Goal: Task Accomplishment & Management: Manage account settings

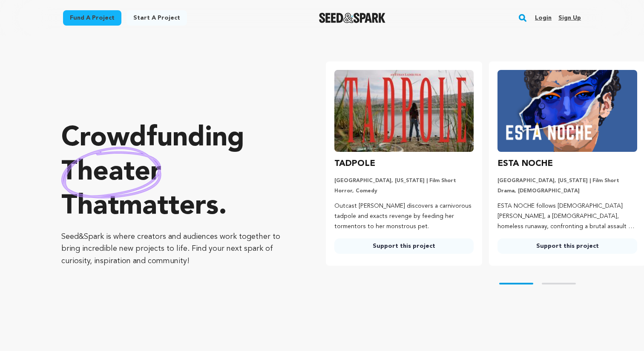
click at [563, 282] on div "Skip to prev slide page Skip to next slide page" at bounding box center [485, 283] width 318 height 36
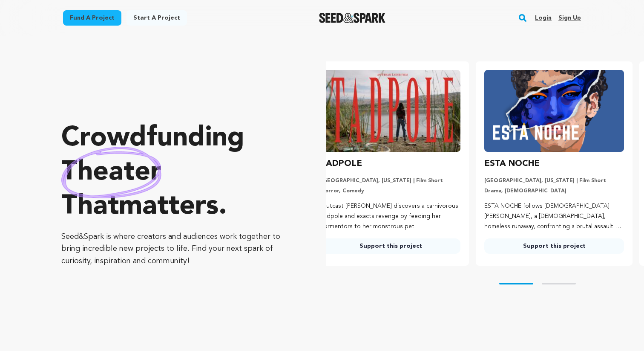
click at [563, 282] on div "Skip to prev slide page Skip to next slide page" at bounding box center [485, 283] width 318 height 36
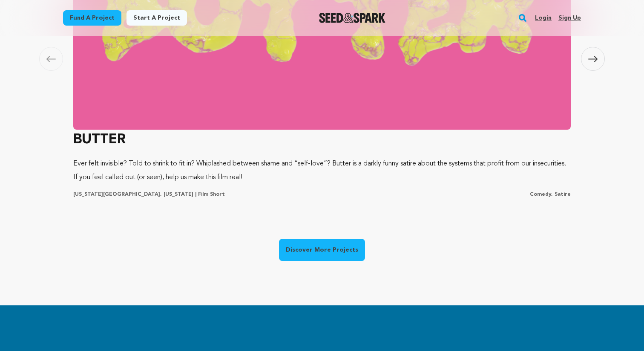
click at [228, 238] on div "Carousel Skip to previous slide page [GEOGRAPHIC_DATA] [GEOGRAPHIC_DATA] Ever f…" at bounding box center [321, 97] width 545 height 416
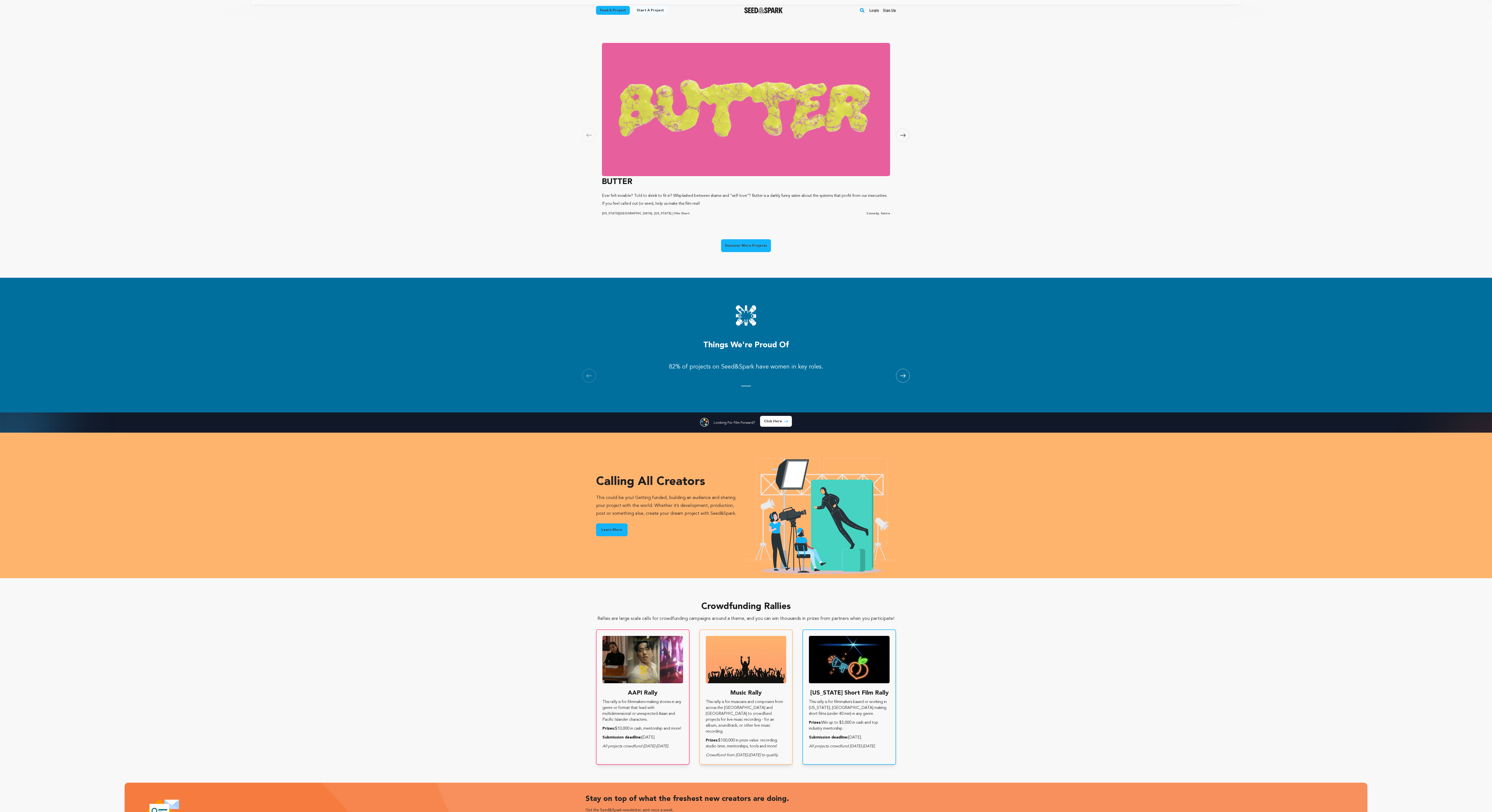
scroll to position [0, 418]
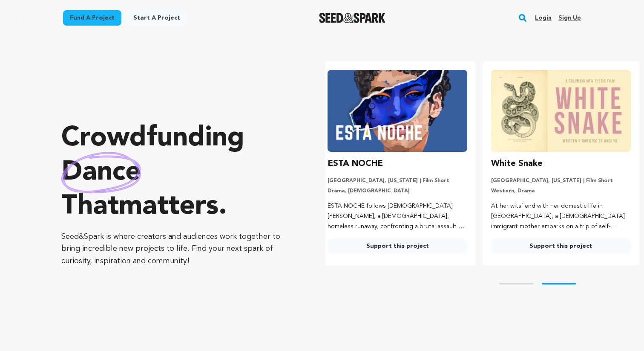
click at [548, 17] on link "Login" at bounding box center [543, 18] width 17 height 14
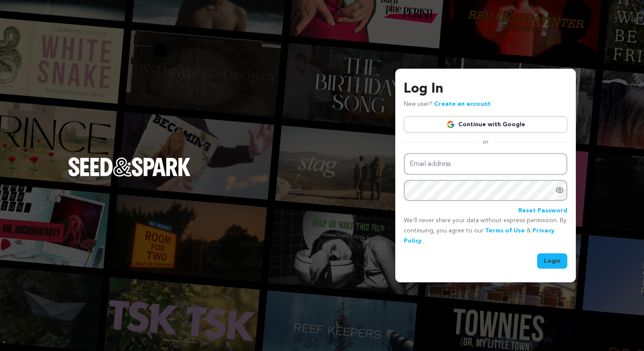
type input "butterthesisfilm@gmail.com"
click at [470, 135] on div "Log In New user? Create an account Continue with Google or Email address butter…" at bounding box center [486, 173] width 164 height 189
click at [464, 122] on link "Continue with Google" at bounding box center [486, 124] width 164 height 16
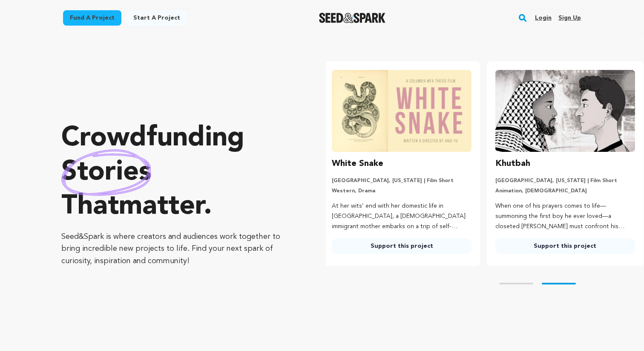
scroll to position [0, 170]
